Goal: Task Accomplishment & Management: Manage account settings

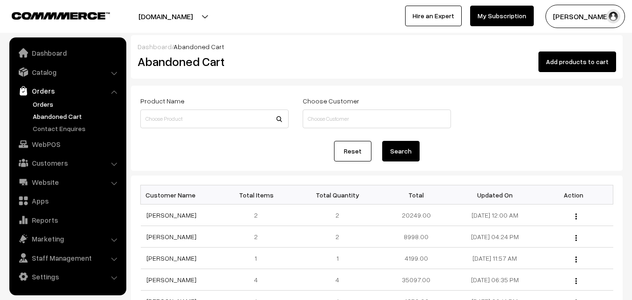
click at [46, 102] on link "Orders" at bounding box center [76, 104] width 93 height 10
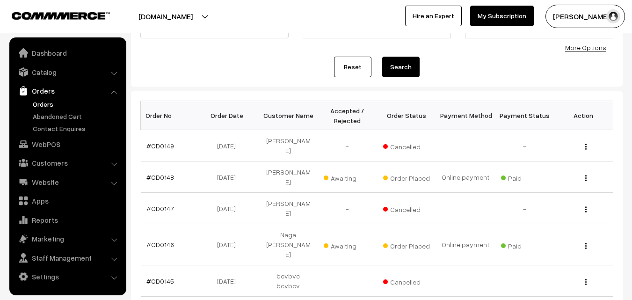
scroll to position [94, 0]
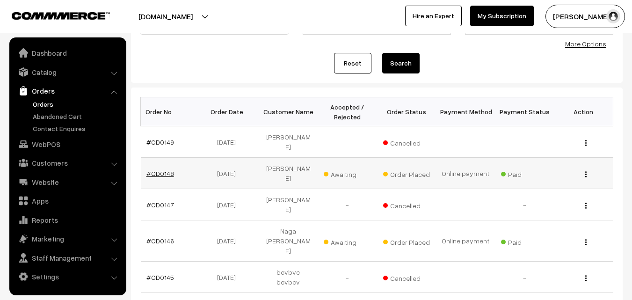
click at [153, 169] on link "#OD0148" at bounding box center [160, 173] width 28 height 8
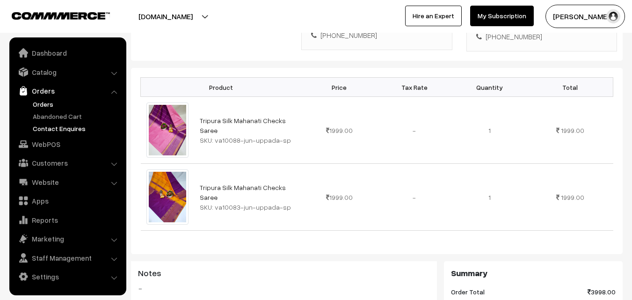
scroll to position [187, 0]
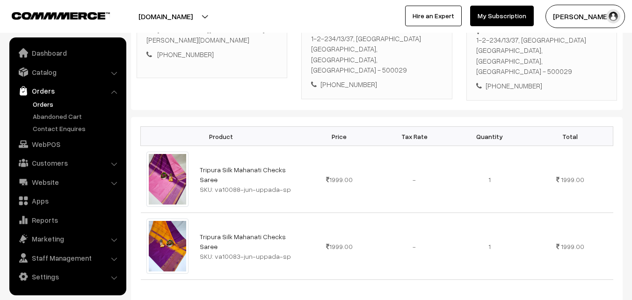
click at [50, 104] on link "Orders" at bounding box center [76, 104] width 93 height 10
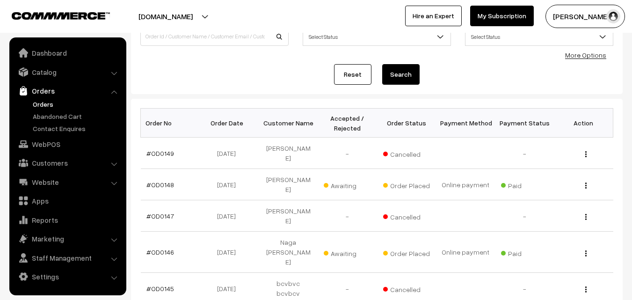
scroll to position [94, 0]
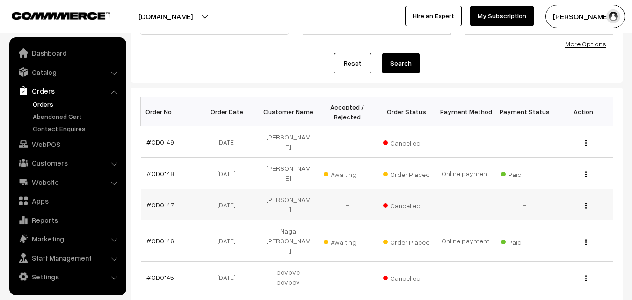
click at [156, 201] on link "#OD0147" at bounding box center [160, 205] width 28 height 8
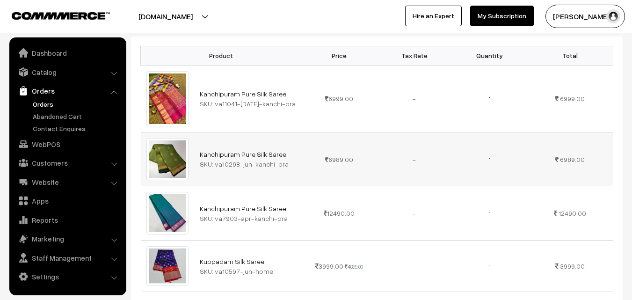
scroll to position [281, 0]
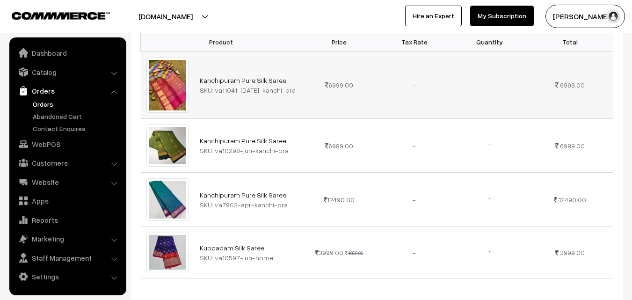
drag, startPoint x: 214, startPoint y: 80, endPoint x: 279, endPoint y: 84, distance: 65.6
click at [279, 85] on div "SKU: va11041-[DATE]-kanchi-pra" at bounding box center [248, 90] width 96 height 10
